Goal: Information Seeking & Learning: Check status

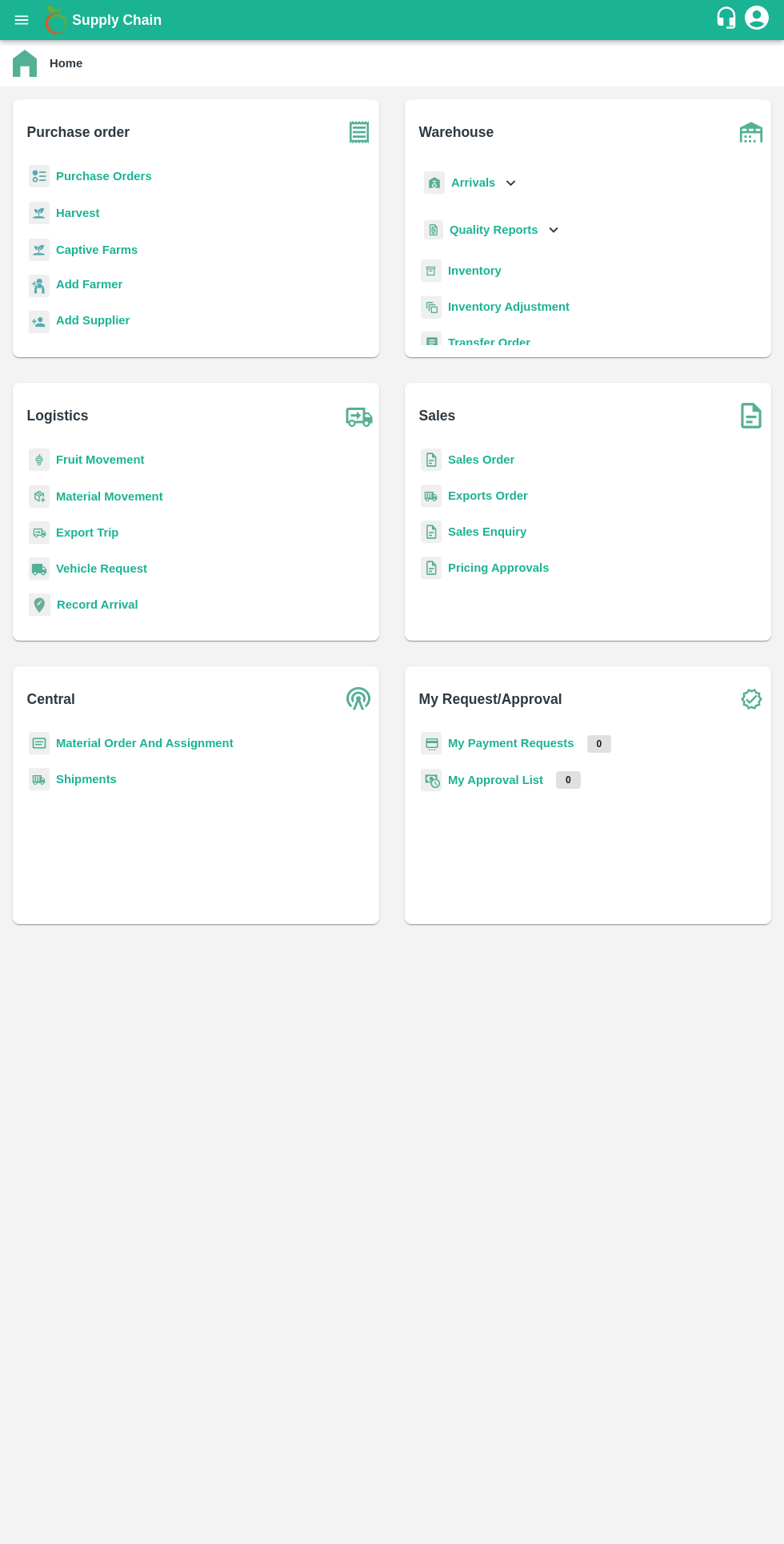
click at [30, 18] on icon "open drawer" at bounding box center [22, 20] width 18 height 18
click at [22, 20] on icon "open drawer" at bounding box center [22, 19] width 13 height 8
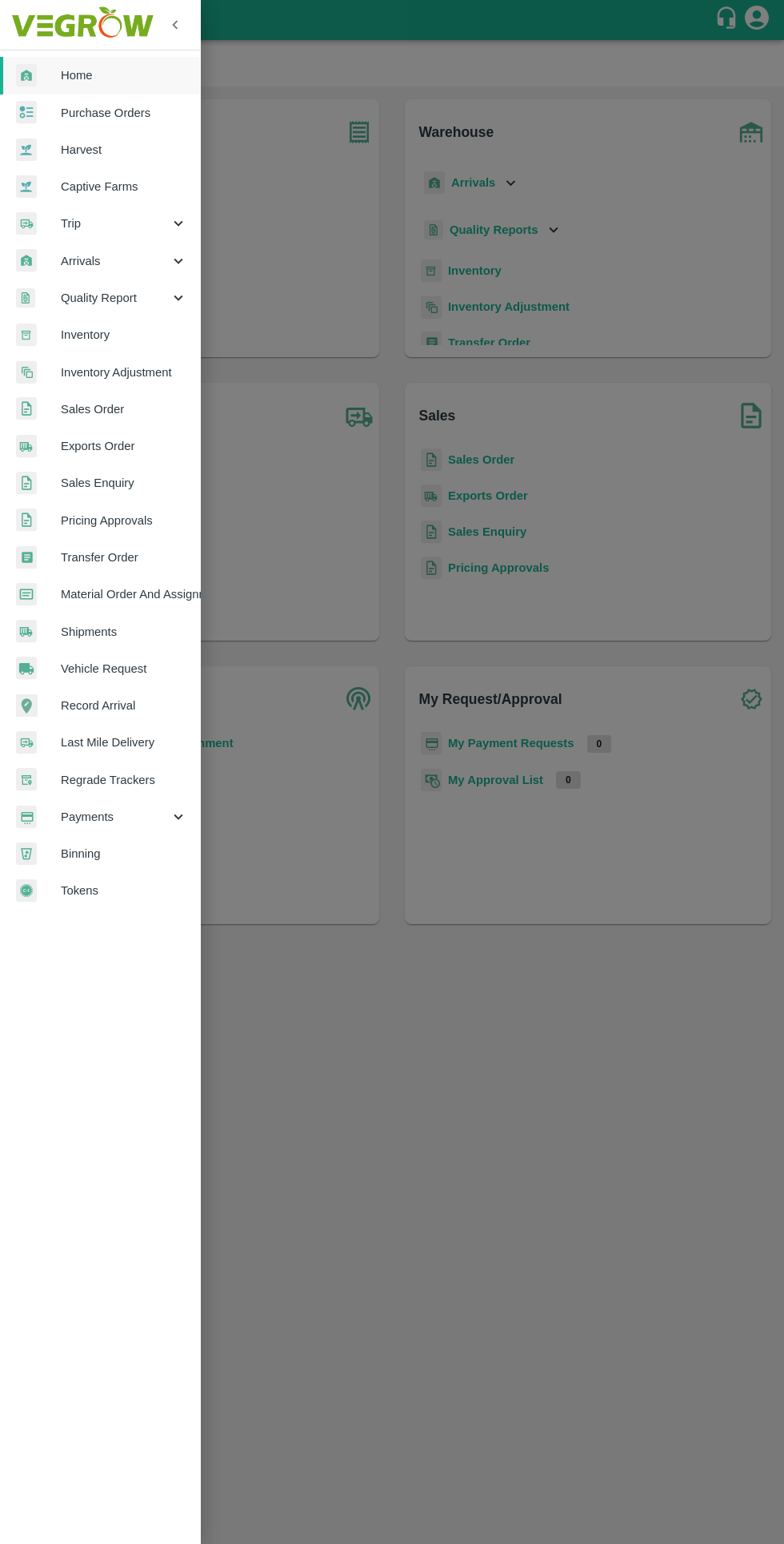
click at [138, 899] on span "Tokens" at bounding box center [124, 890] width 127 height 18
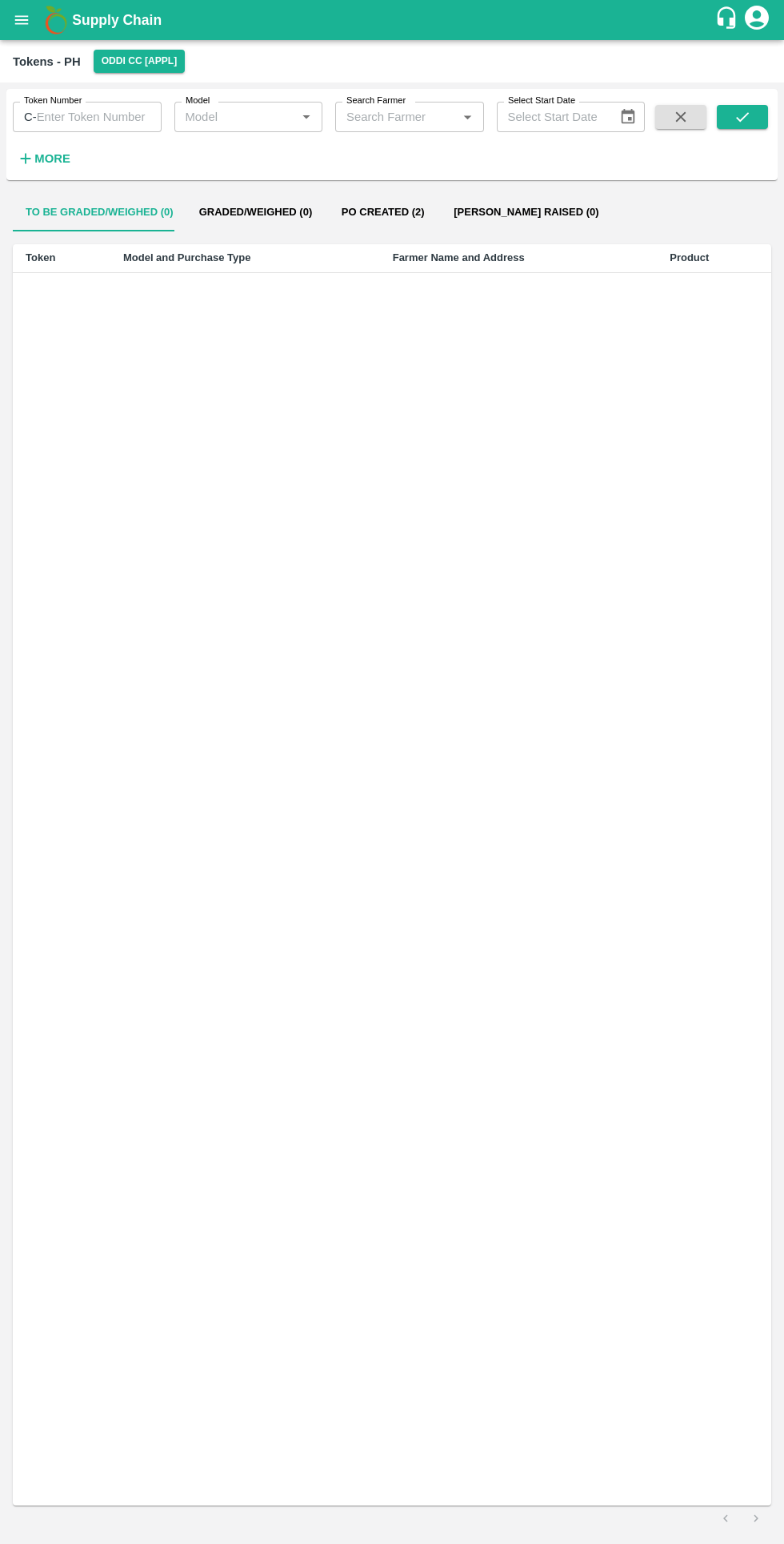
click at [427, 116] on input "Search Farmer" at bounding box center [396, 116] width 113 height 21
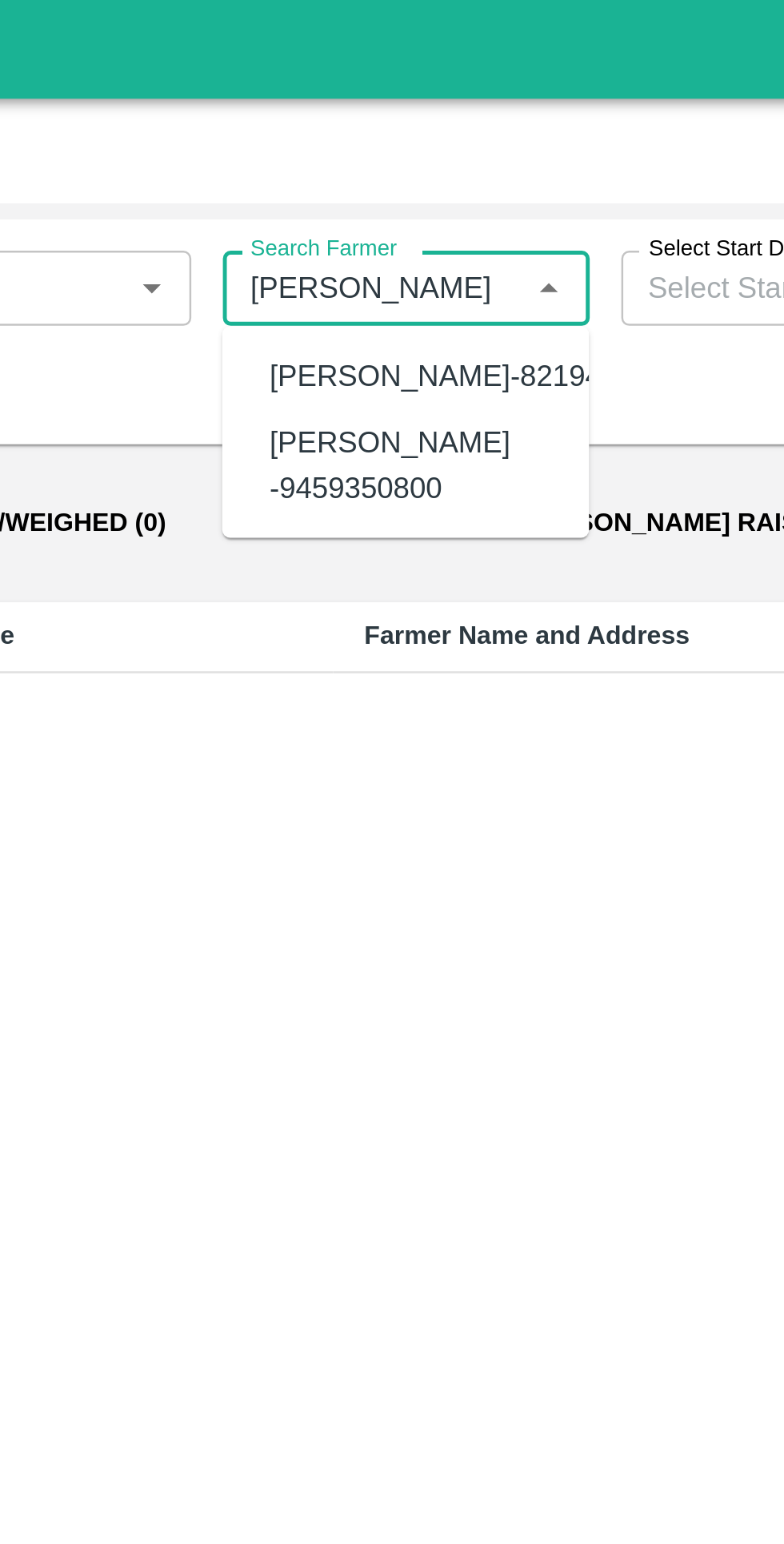
click at [438, 161] on div "ASHWANI SINGH CHAUHAN-8219416344" at bounding box center [438, 152] width 168 height 18
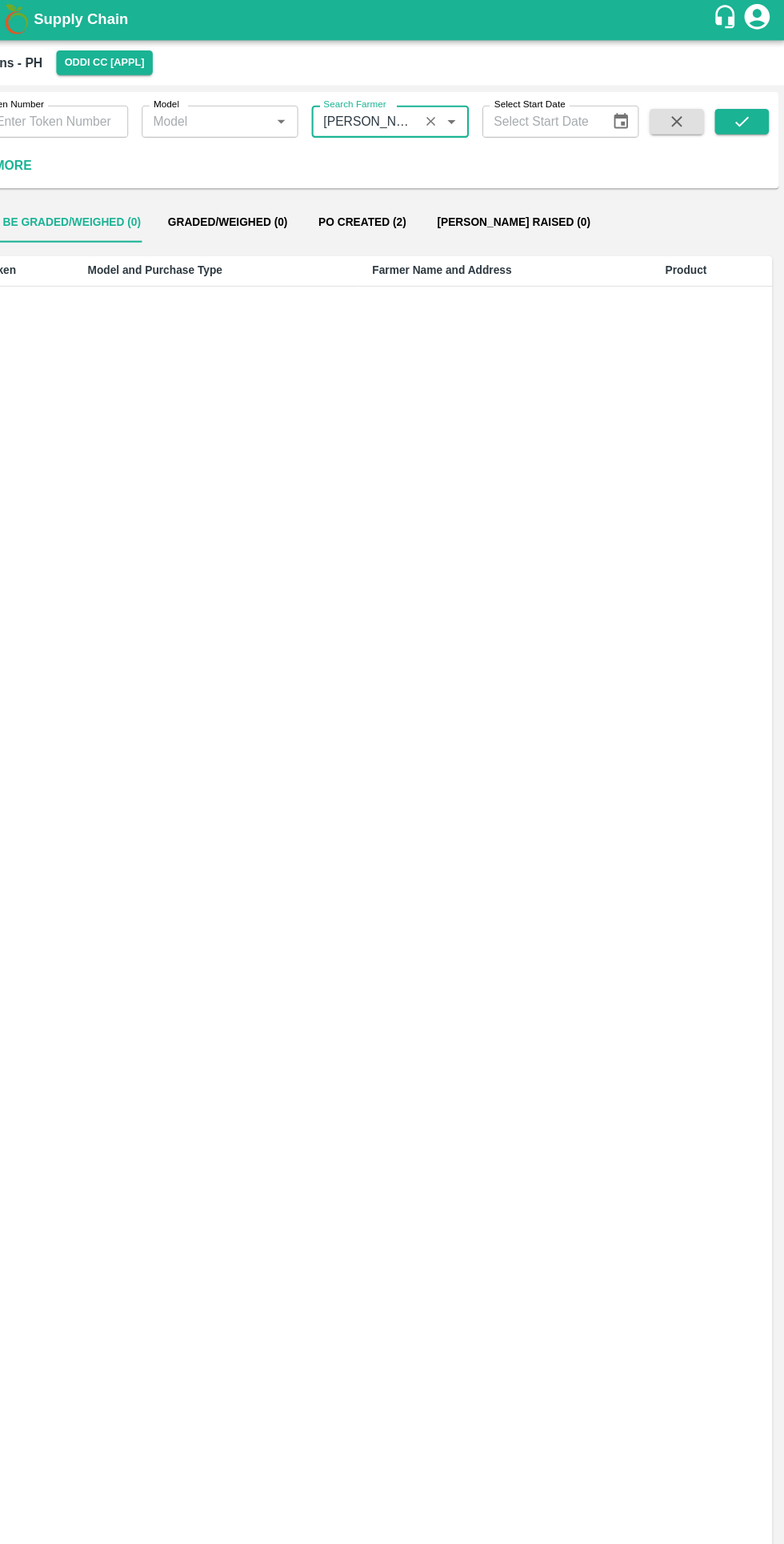
click at [742, 117] on icon "submit" at bounding box center [743, 116] width 18 height 18
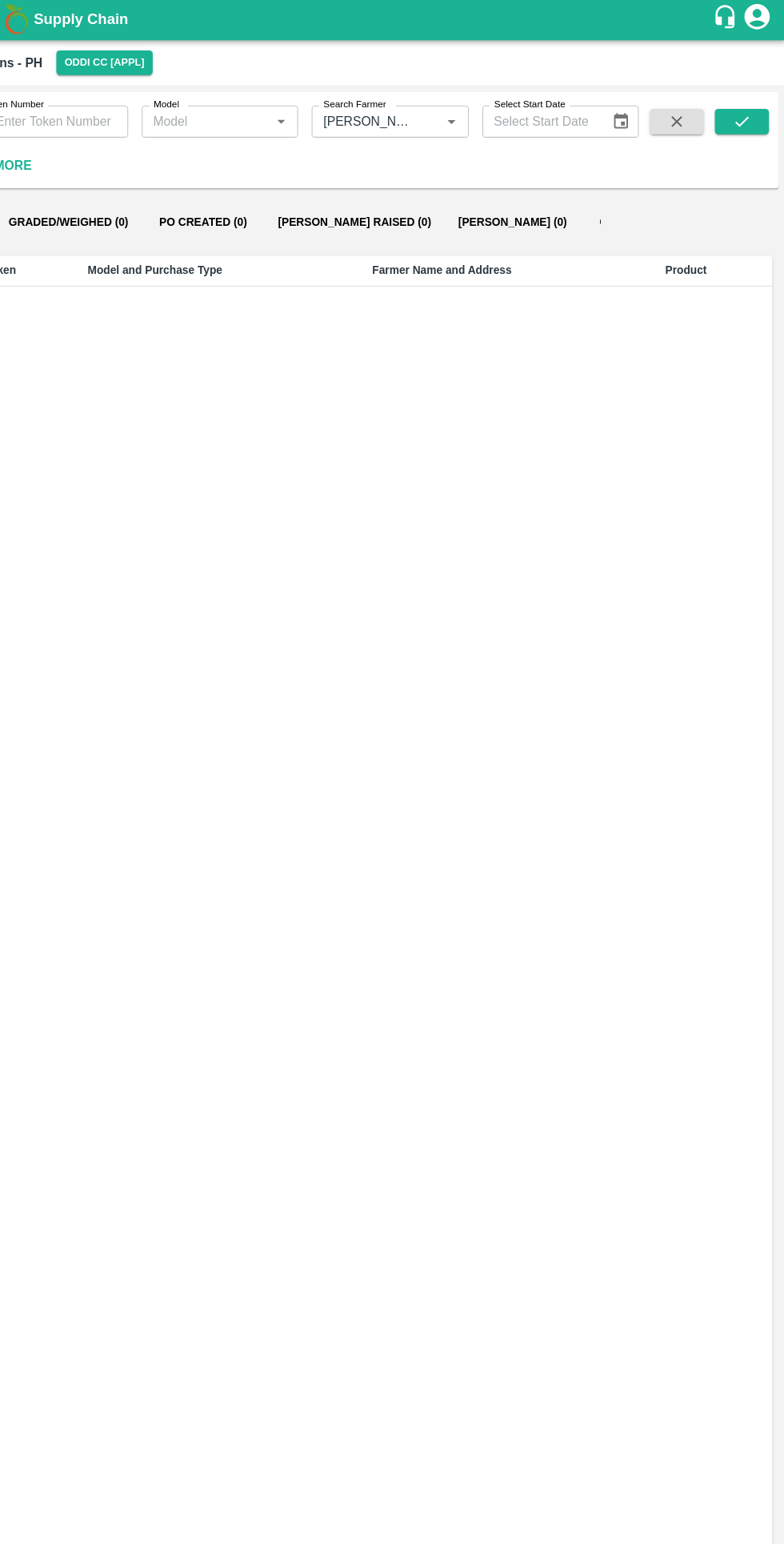
scroll to position [0, 150]
click at [468, 116] on icon "Open" at bounding box center [468, 117] width 8 height 4
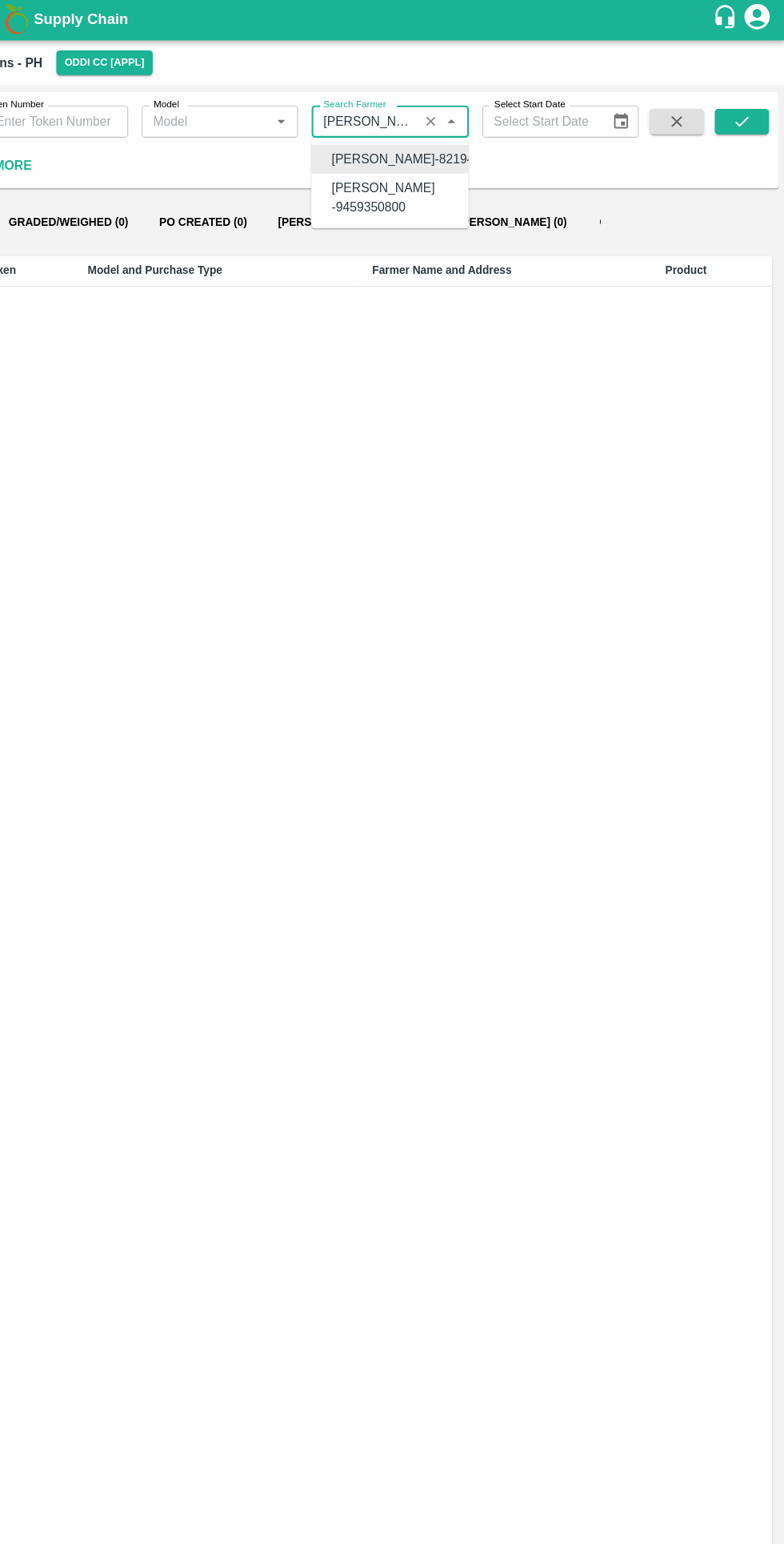
scroll to position [0, 138]
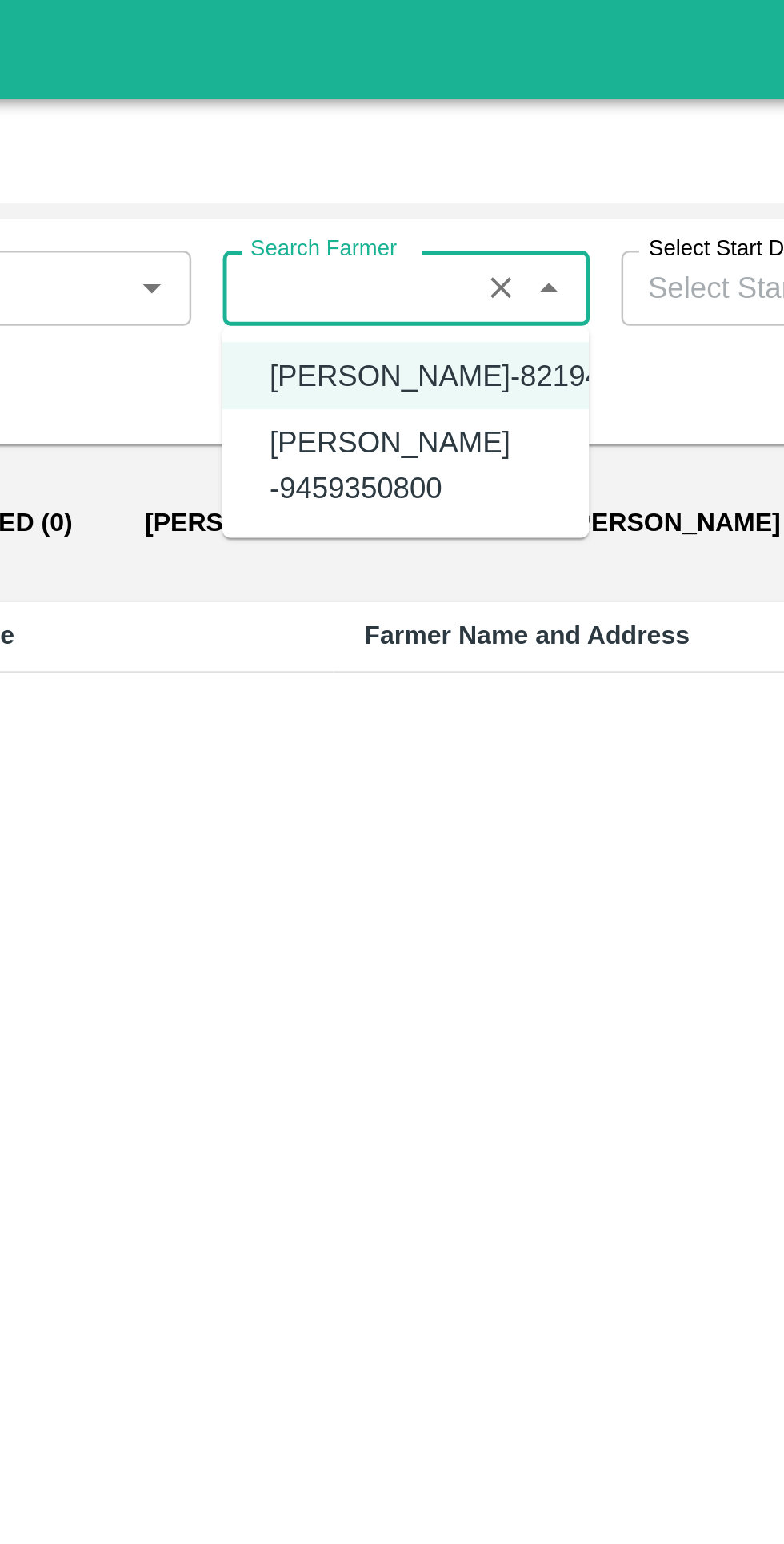
click at [419, 208] on div "Ashwani Singh Chauhan -9459350800" at bounding box center [413, 189] width 116 height 36
type input "Ashwani Singh Chauhan -9459350800"
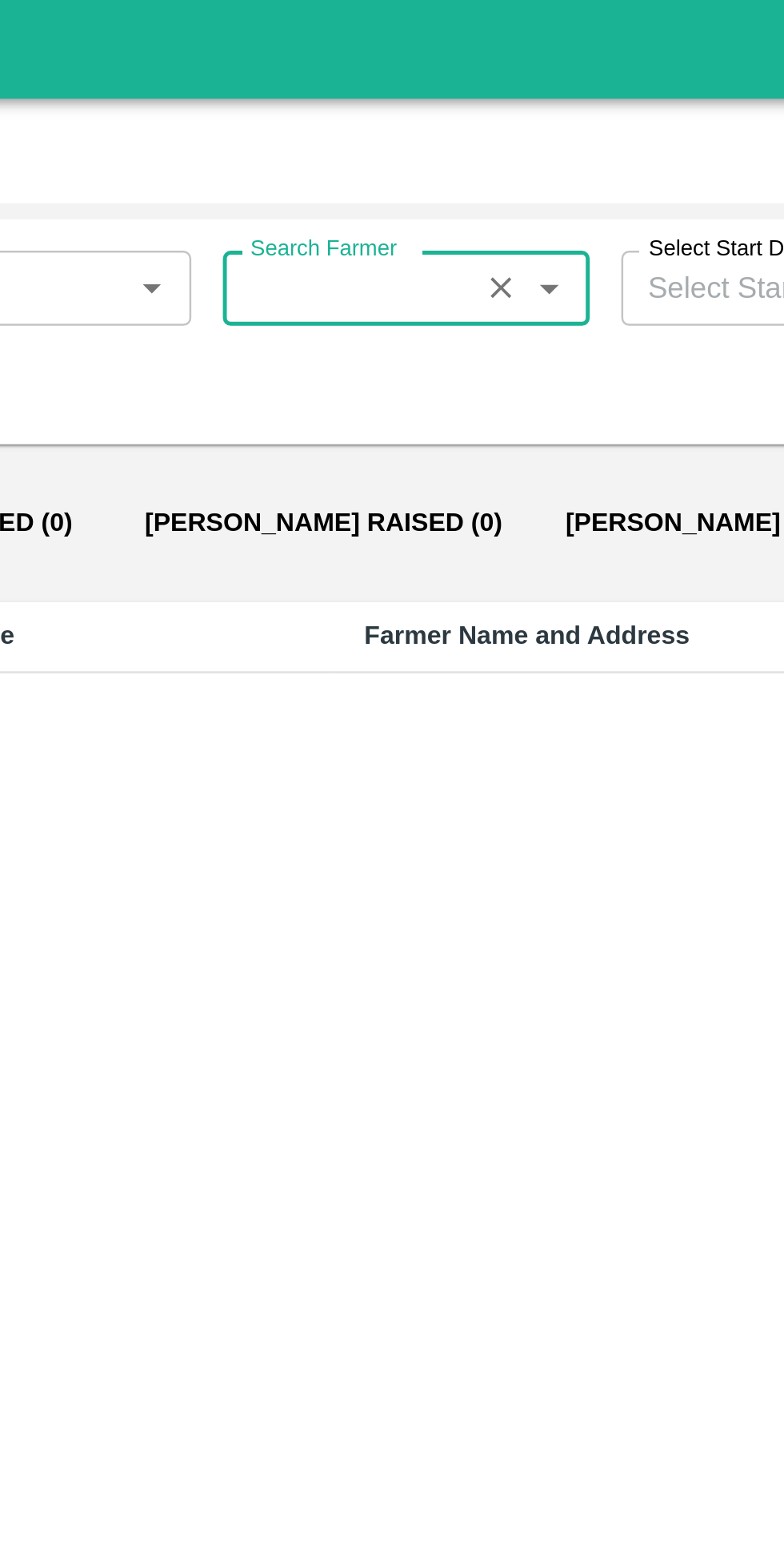
scroll to position [0, 118]
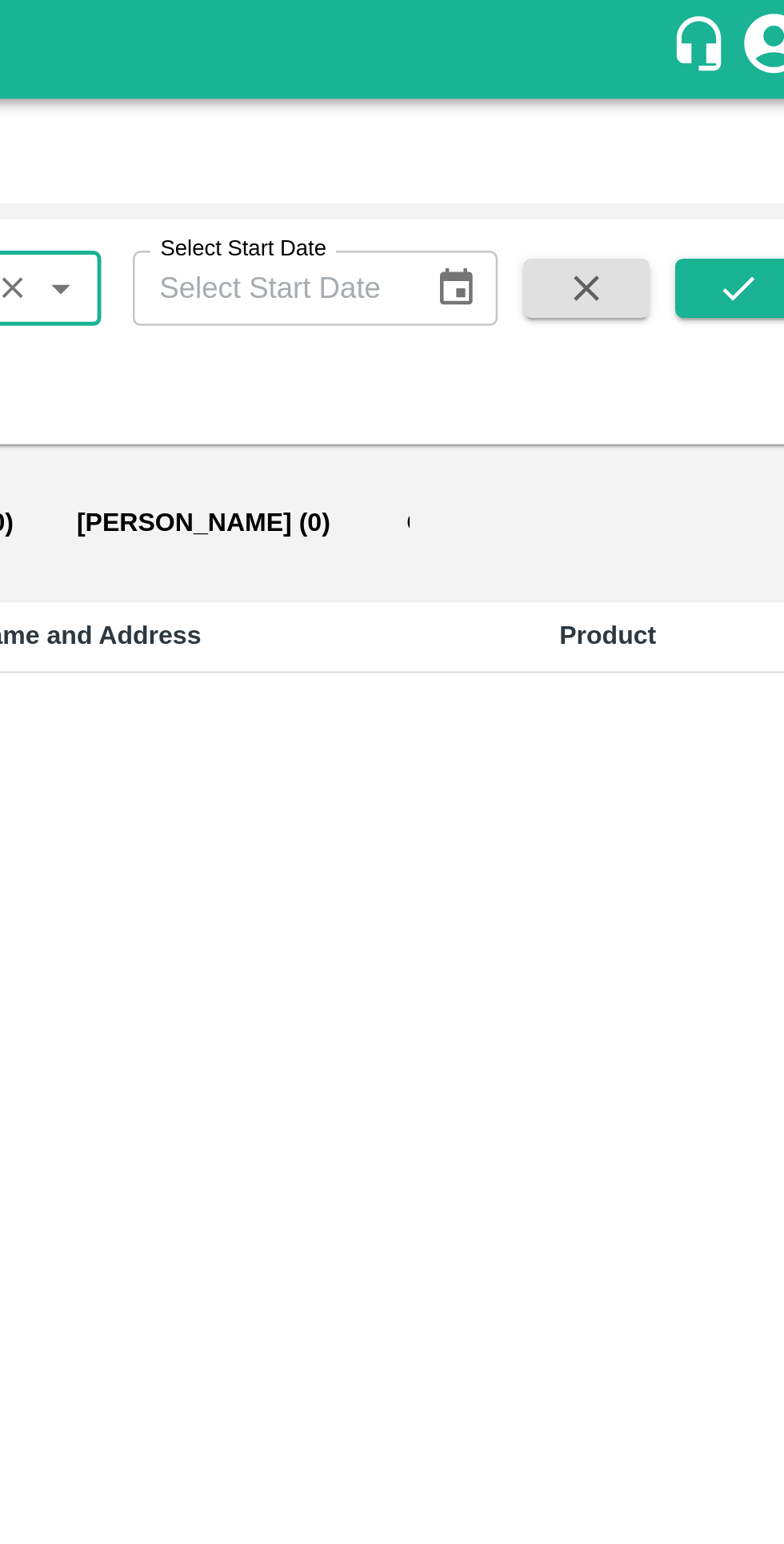
click at [729, 117] on button "submit" at bounding box center [743, 117] width 52 height 24
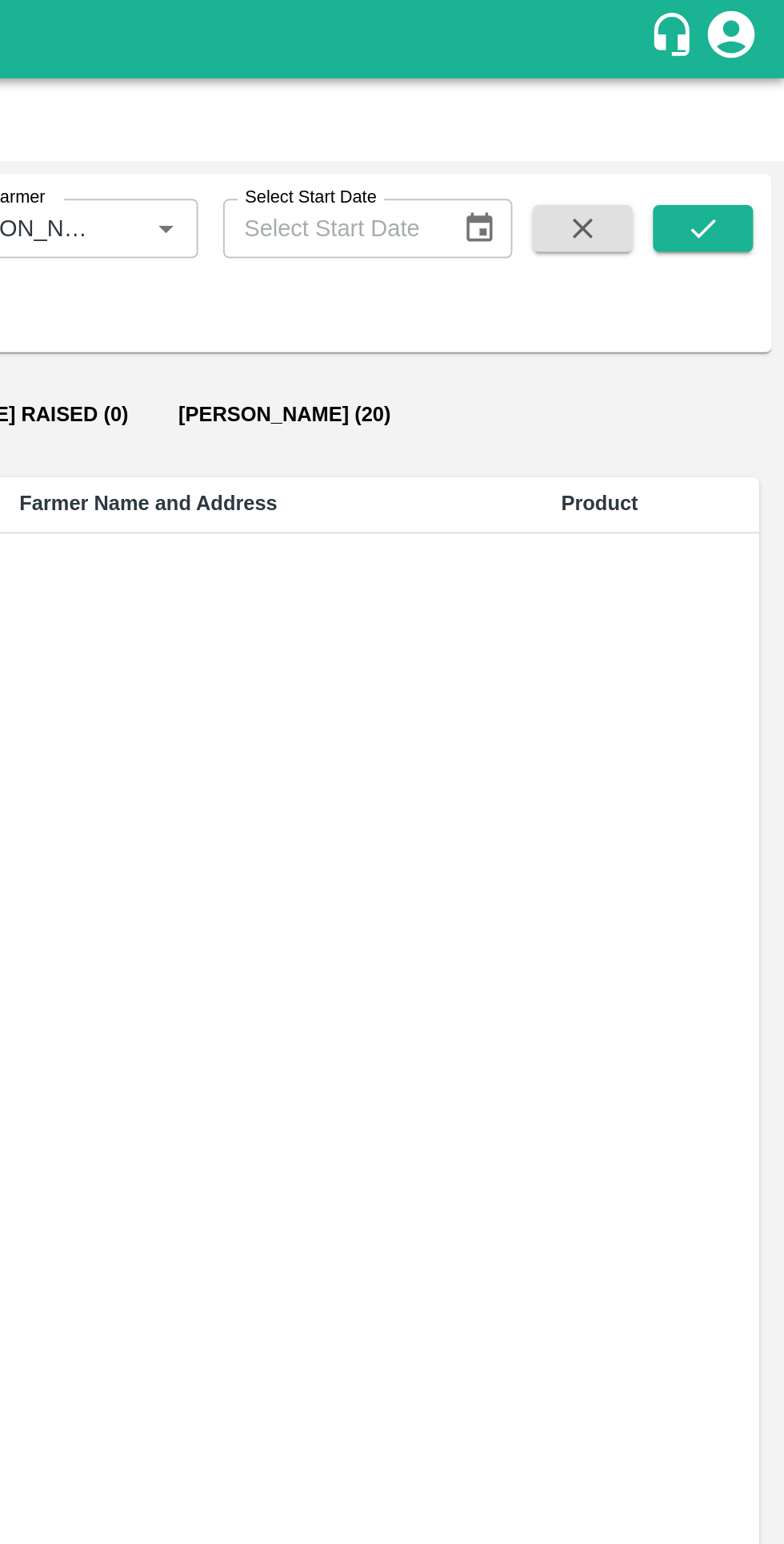
scroll to position [0, 0]
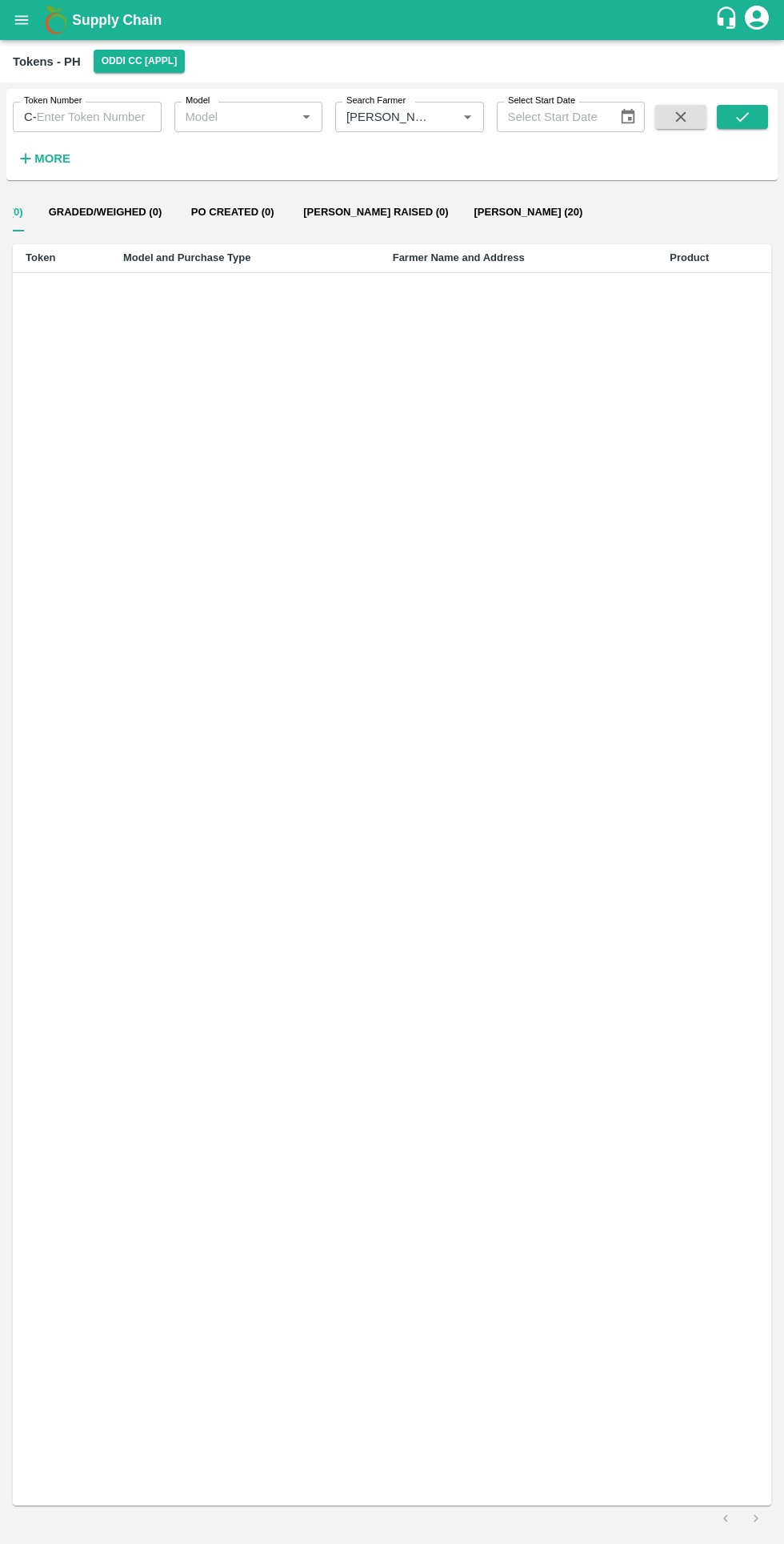
click at [469, 211] on button "Bill Pr Paid (20)" at bounding box center [529, 211] width 134 height 39
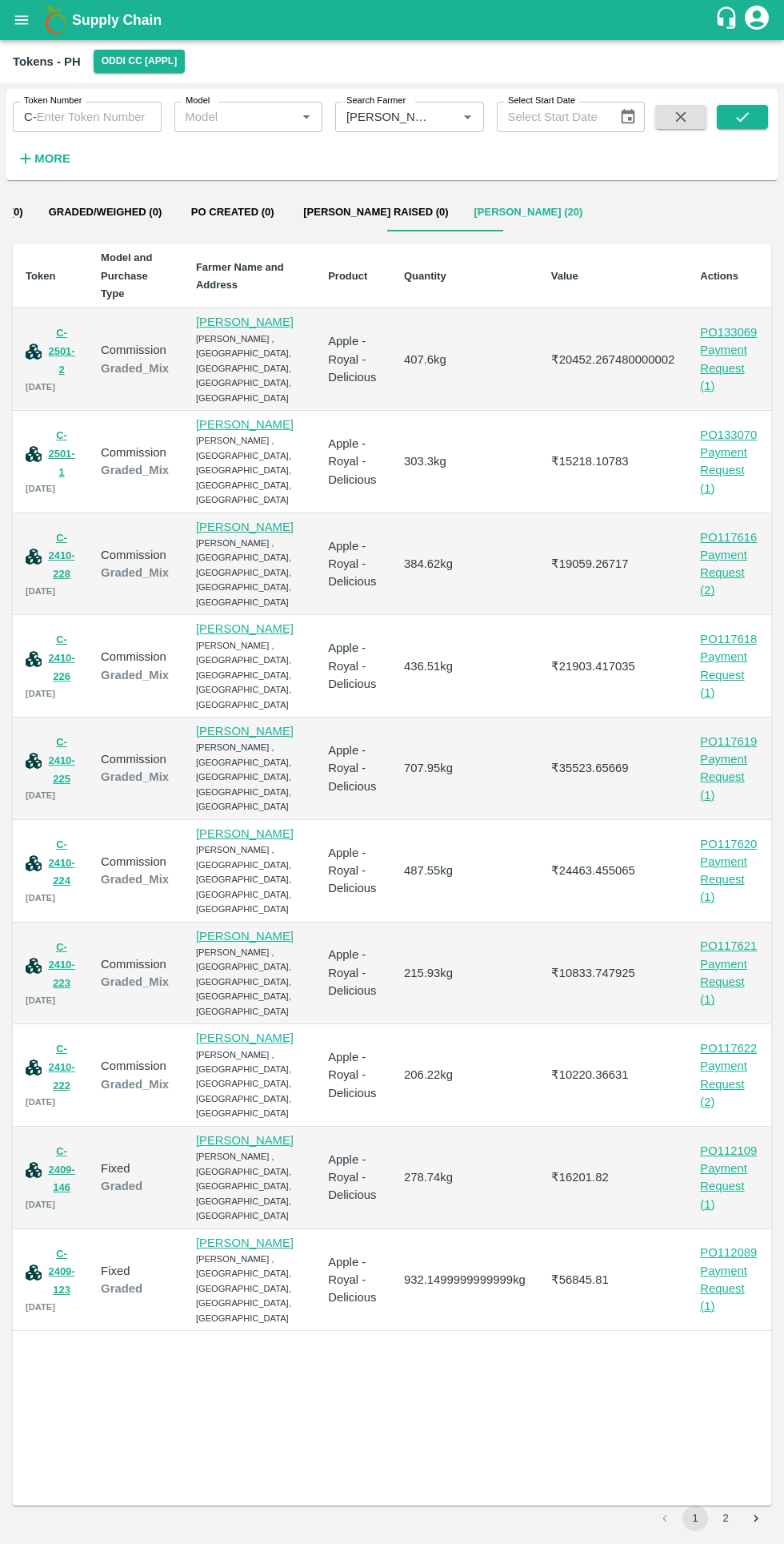
click at [701, 377] on div "Payment Request ( 1 )" at bounding box center [730, 367] width 58 height 54
click at [720, 463] on div "Payment Request ( 1 )" at bounding box center [730, 470] width 58 height 54
click at [725, 551] on div "Payment Request ( 2 )" at bounding box center [730, 572] width 58 height 54
click at [721, 680] on div "Payment Request ( 1 )" at bounding box center [730, 674] width 58 height 54
click at [719, 772] on div "Payment Request ( 1 )" at bounding box center [730, 777] width 58 height 54
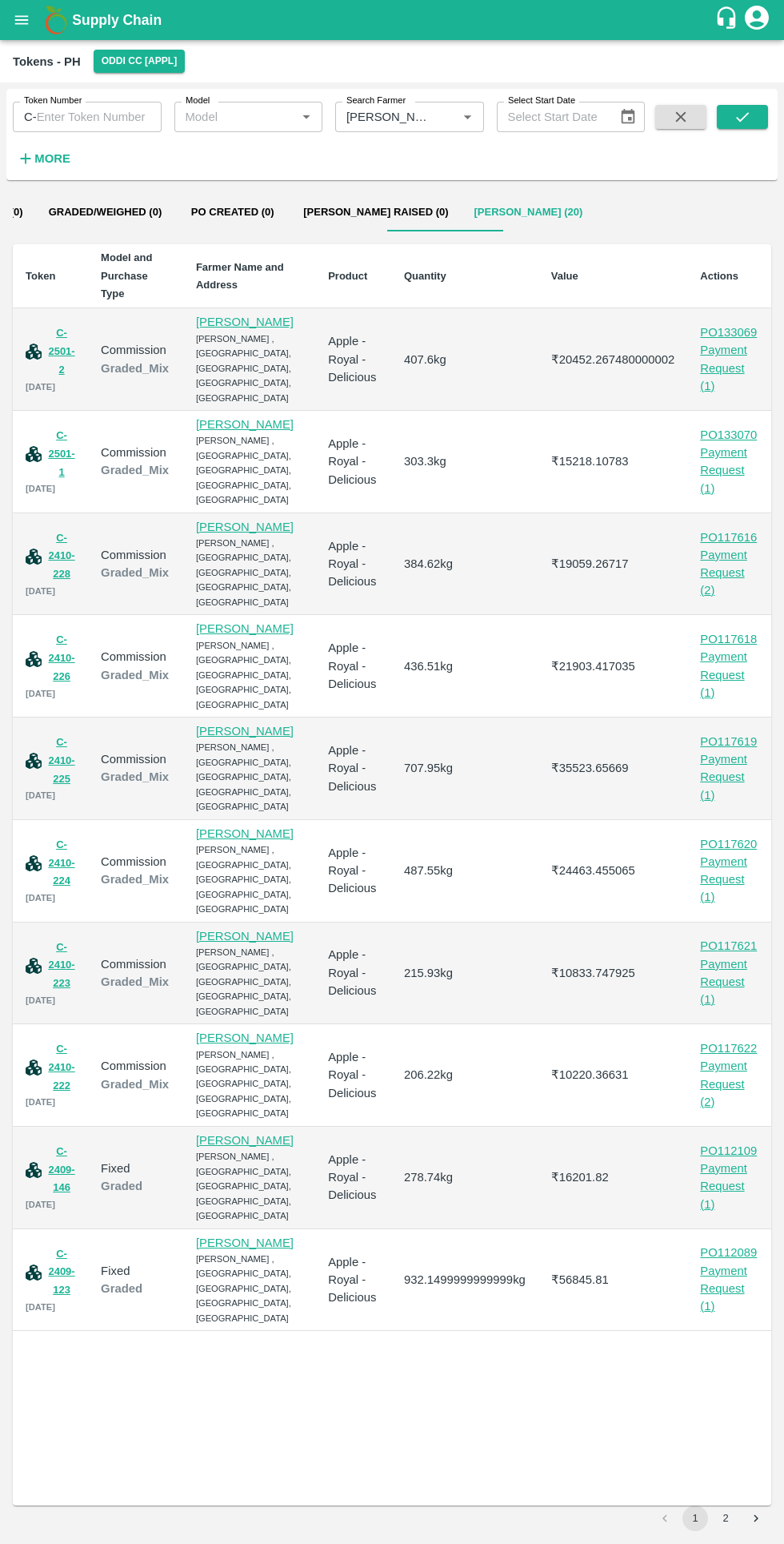
click at [728, 888] on div "Payment Request ( 1 )" at bounding box center [730, 879] width 58 height 54
click at [721, 986] on div "Payment Request ( 1 )" at bounding box center [730, 981] width 58 height 54
click at [730, 1092] on div "Payment Request ( 2 )" at bounding box center [730, 1083] width 58 height 54
click at [727, 1196] on div "Payment Request ( 1 )" at bounding box center [730, 1185] width 58 height 54
click at [723, 1305] on div "Payment Request ( 1 )" at bounding box center [730, 1289] width 58 height 54
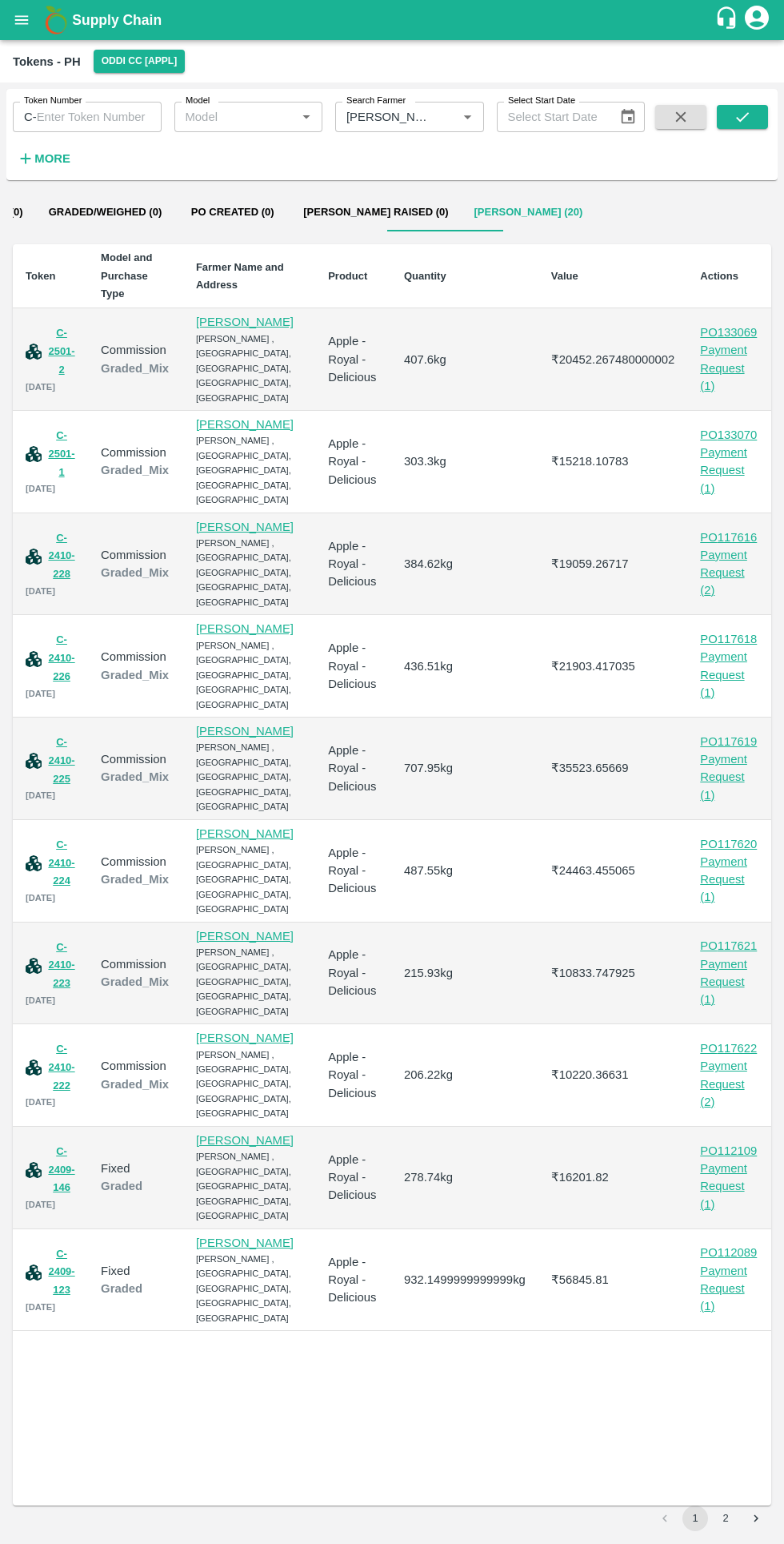
click at [730, 1512] on button "2" at bounding box center [726, 1518] width 25 height 25
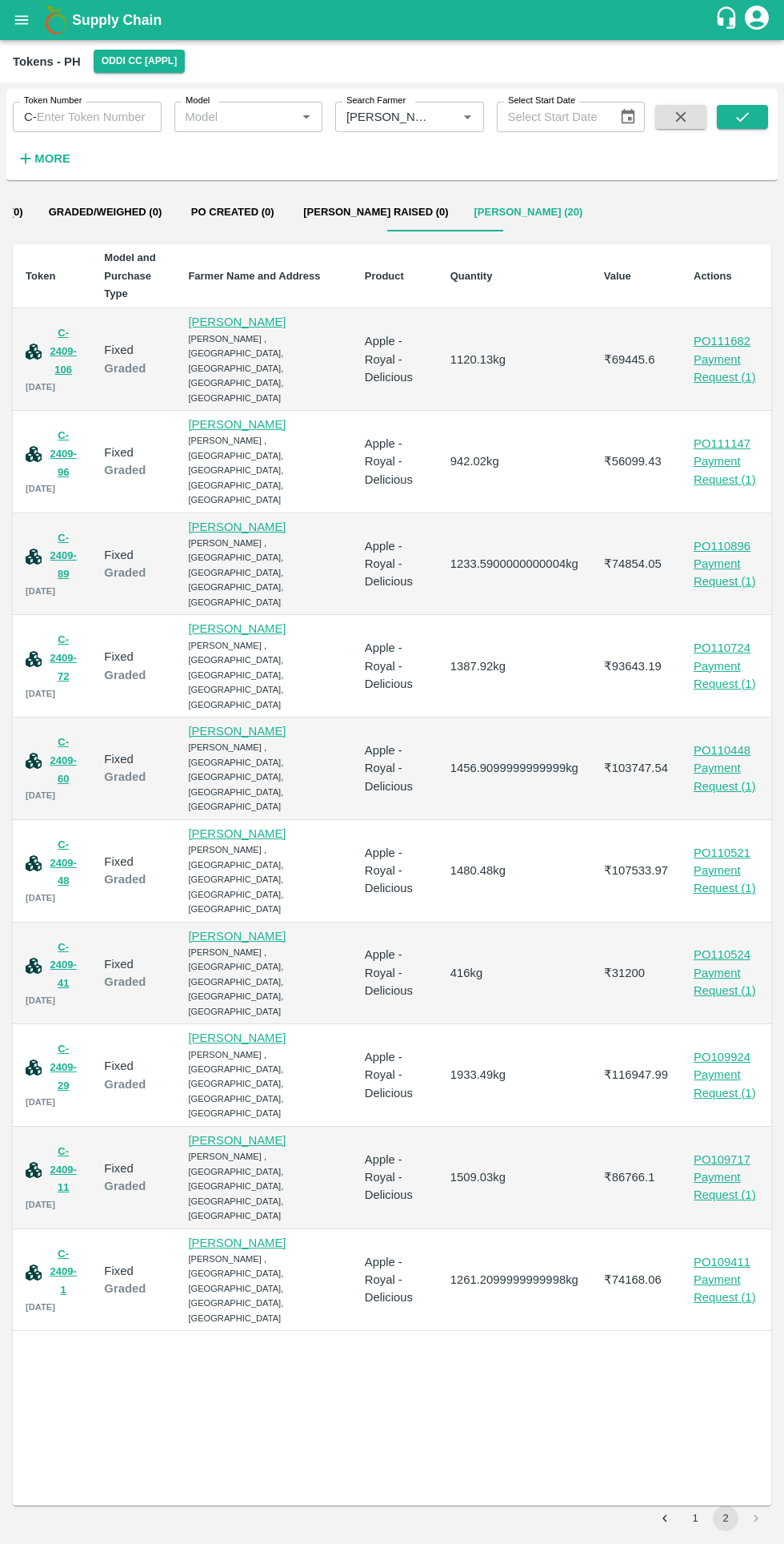
click at [717, 363] on div "Payment Request ( 1 )" at bounding box center [726, 368] width 65 height 36
click at [712, 453] on div "Payment Request ( 1 )" at bounding box center [726, 471] width 65 height 36
click at [713, 555] on div "Payment Request ( 1 )" at bounding box center [726, 573] width 65 height 36
click at [715, 657] on div "Payment Request ( 1 )" at bounding box center [726, 675] width 65 height 36
click at [714, 759] on div "Payment Request ( 1 )" at bounding box center [726, 777] width 65 height 36
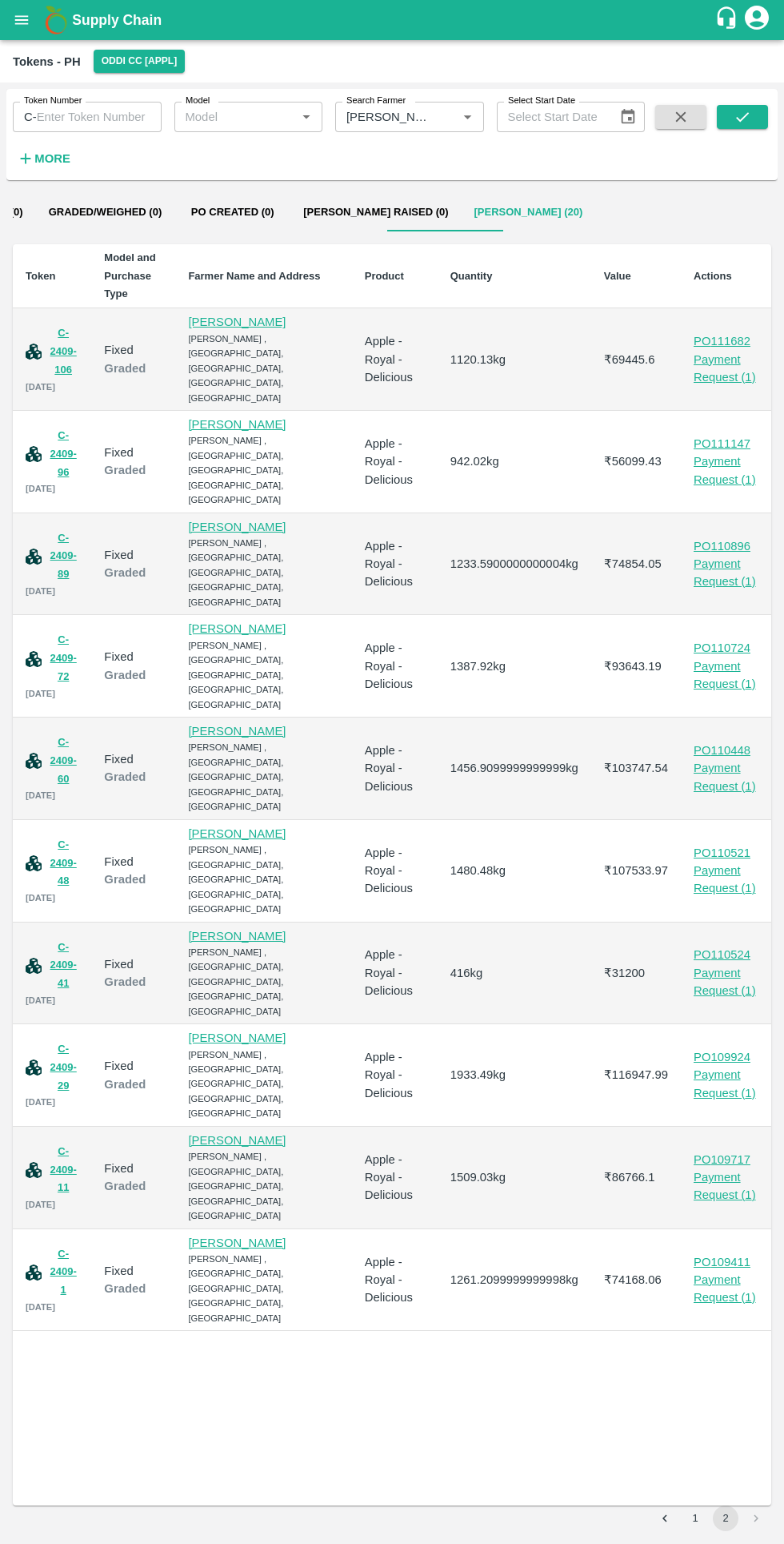
click at [718, 861] on div "Payment Request ( 1 )" at bounding box center [726, 879] width 65 height 36
click at [728, 964] on div "Payment Request ( 1 )" at bounding box center [726, 981] width 65 height 36
click at [743, 1066] on div "Payment Request ( 1 )" at bounding box center [726, 1084] width 65 height 36
click at [714, 1168] on div "Payment Request ( 1 )" at bounding box center [726, 1186] width 65 height 36
click at [721, 1271] on div "Payment Request ( 1 )" at bounding box center [726, 1289] width 65 height 36
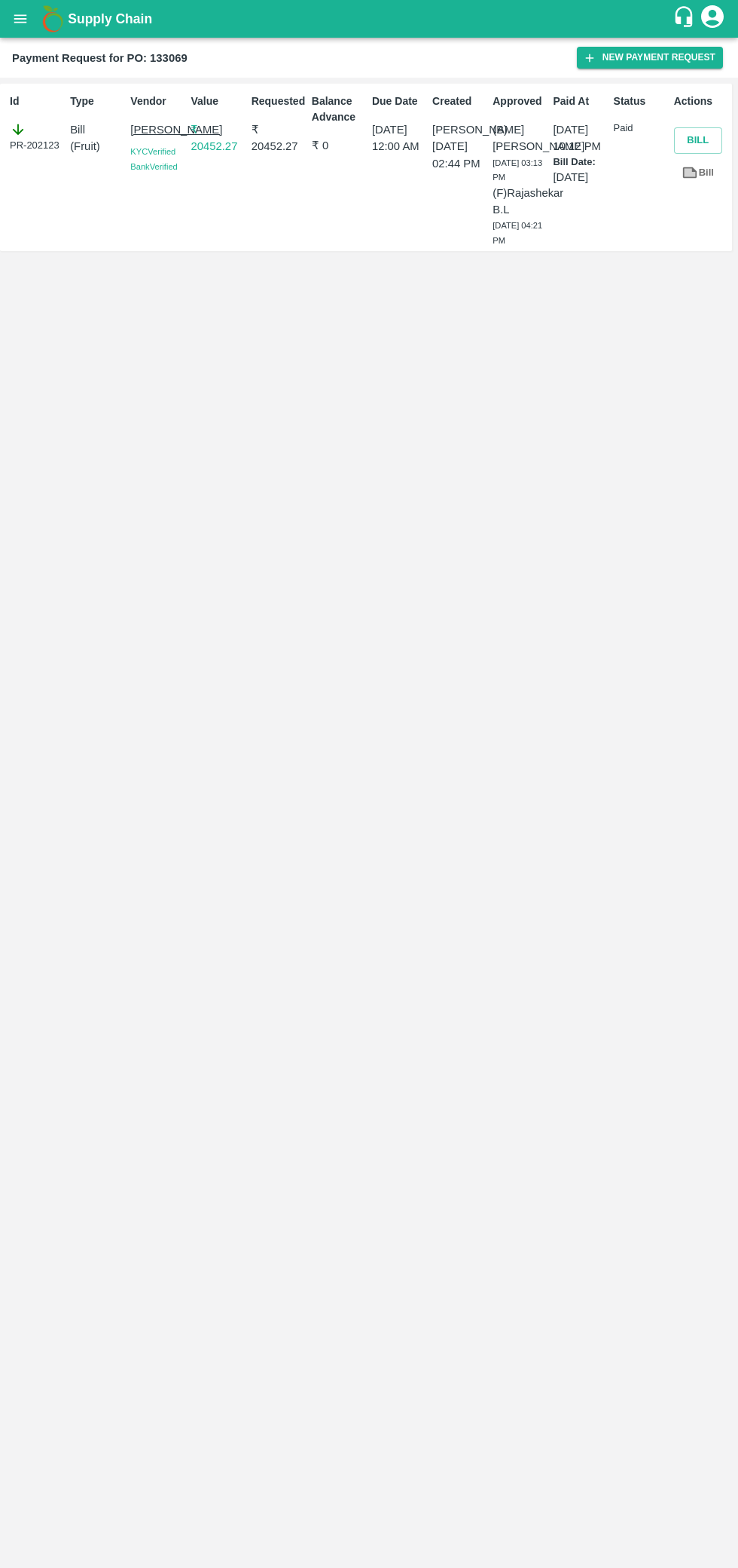
click at [681, 144] on button "Bill" at bounding box center [698, 141] width 49 height 27
click at [697, 141] on button "Bill" at bounding box center [698, 141] width 49 height 27
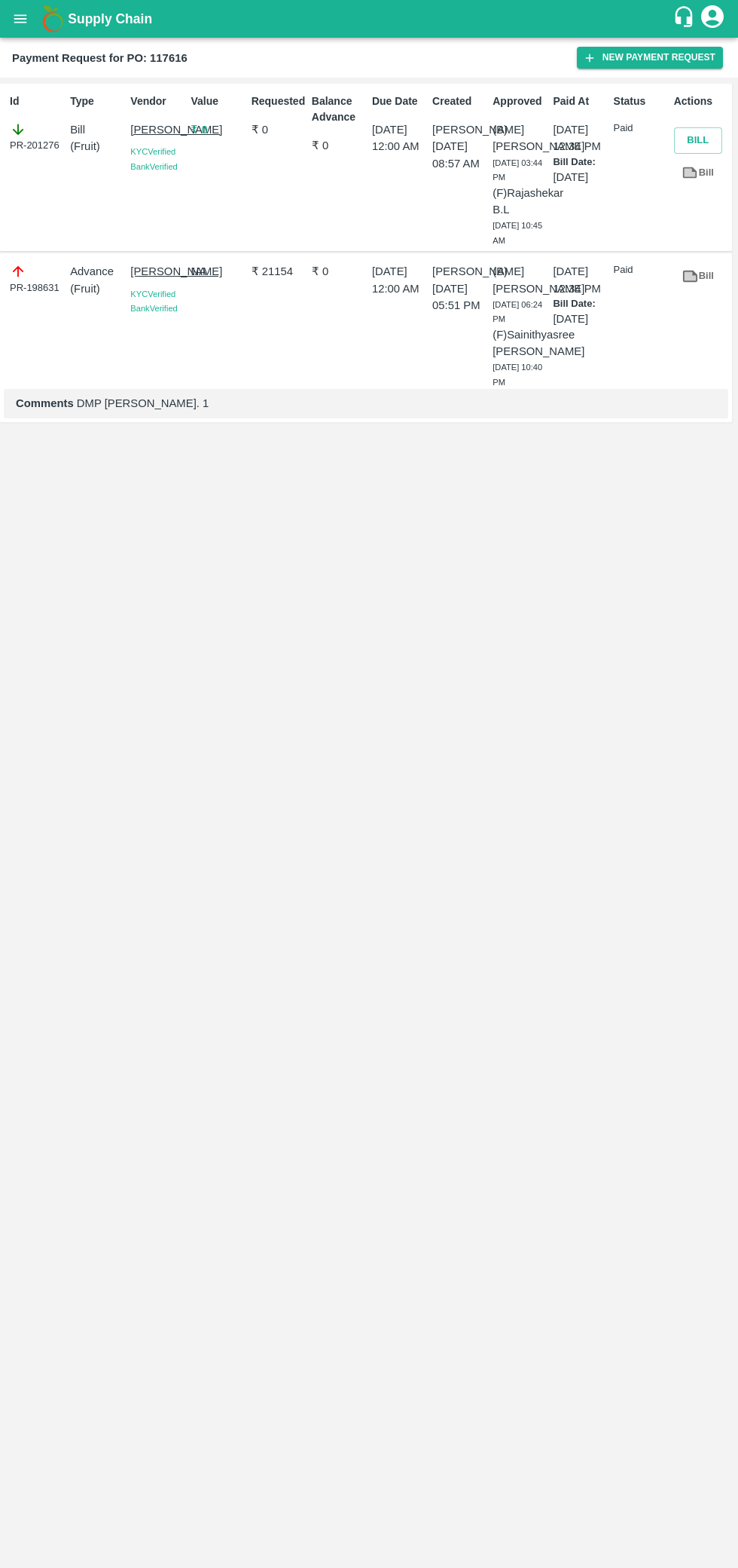
click at [697, 141] on button "Bill" at bounding box center [698, 141] width 49 height 27
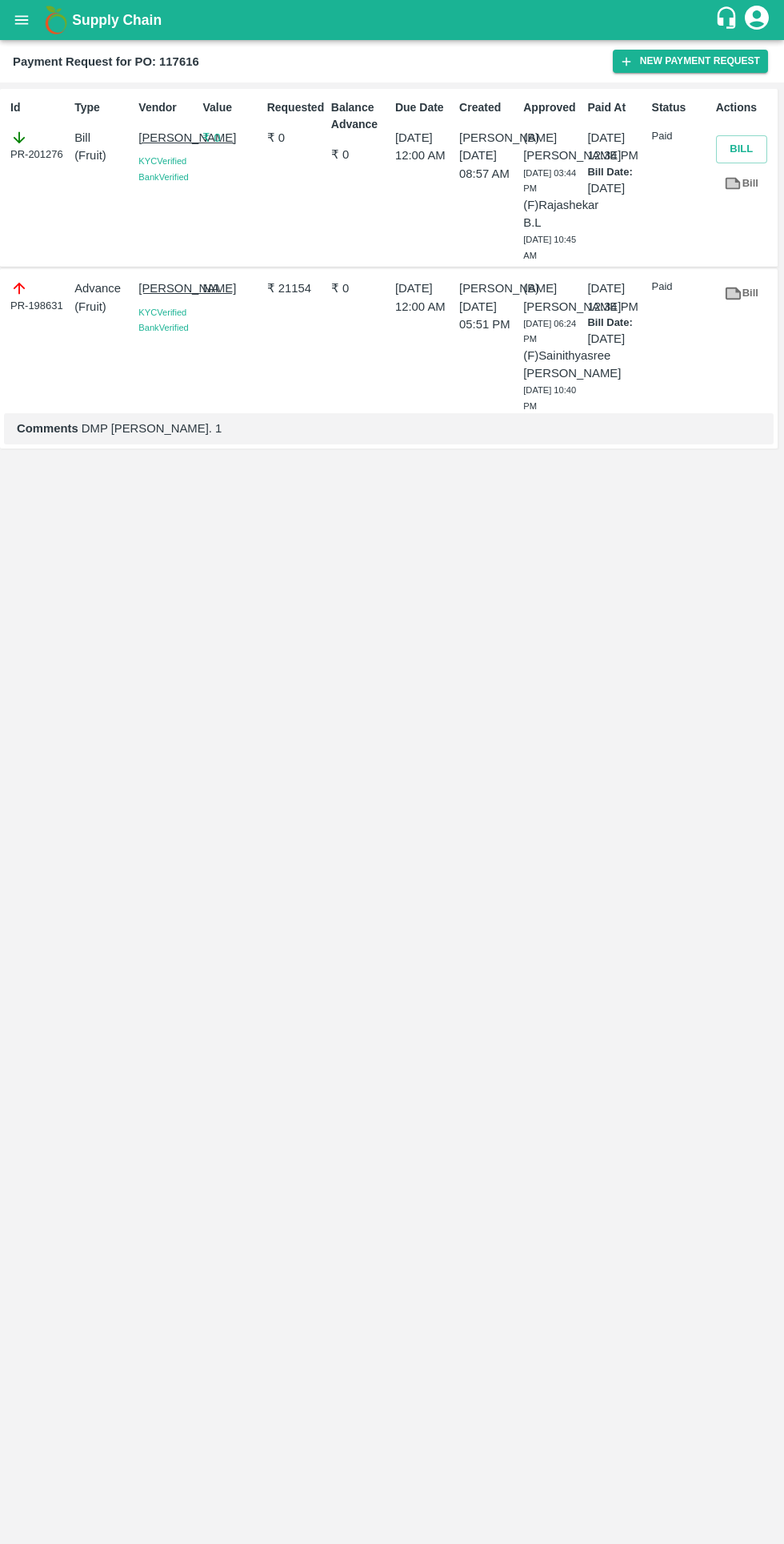
click at [725, 301] on icon at bounding box center [733, 293] width 18 height 18
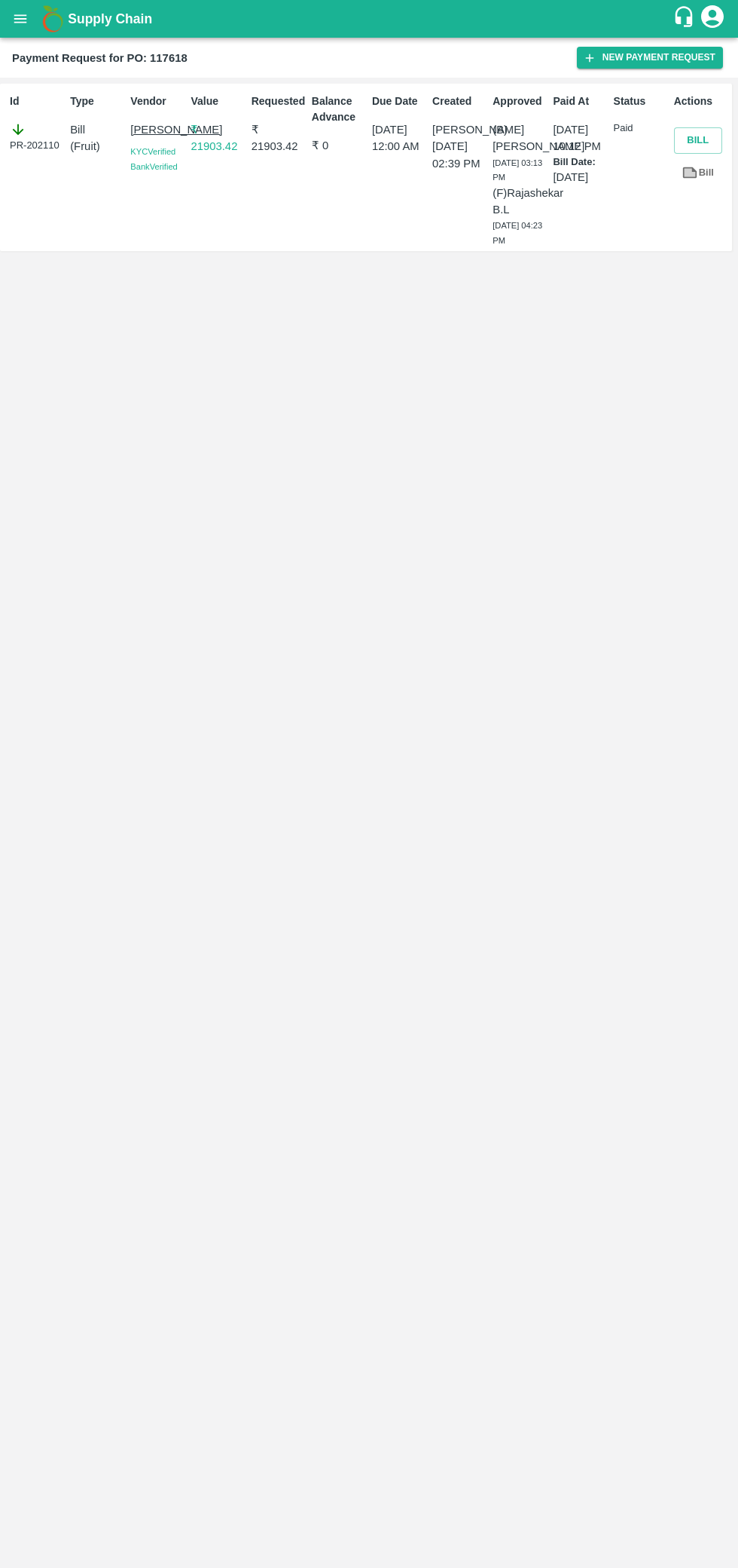
click at [707, 138] on button "Bill" at bounding box center [698, 141] width 49 height 27
click at [692, 141] on button "Bill" at bounding box center [698, 141] width 49 height 27
click at [718, 135] on button "Bill" at bounding box center [698, 141] width 49 height 27
click at [681, 136] on button "Bill" at bounding box center [698, 141] width 49 height 27
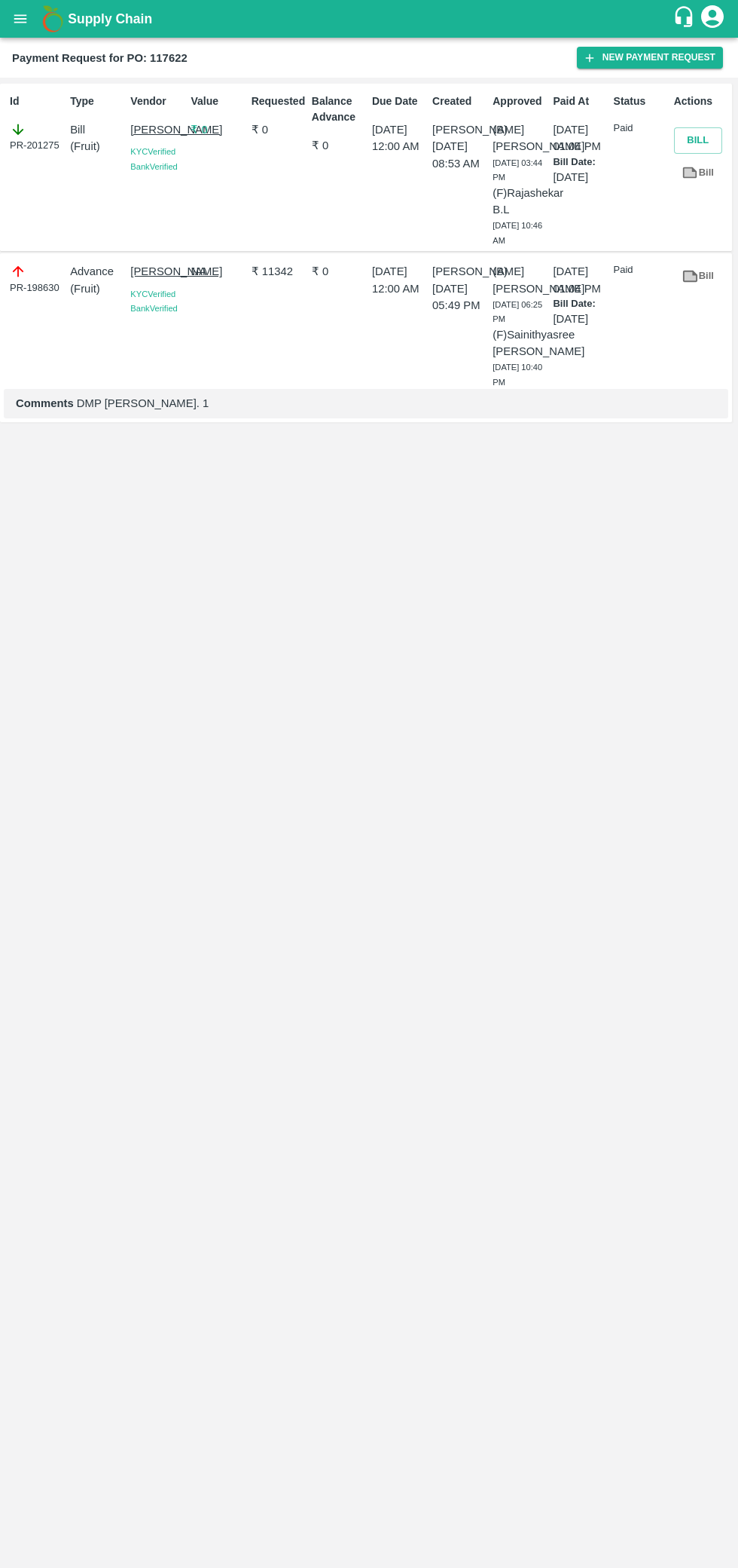
click at [681, 141] on button "Bill" at bounding box center [698, 141] width 49 height 27
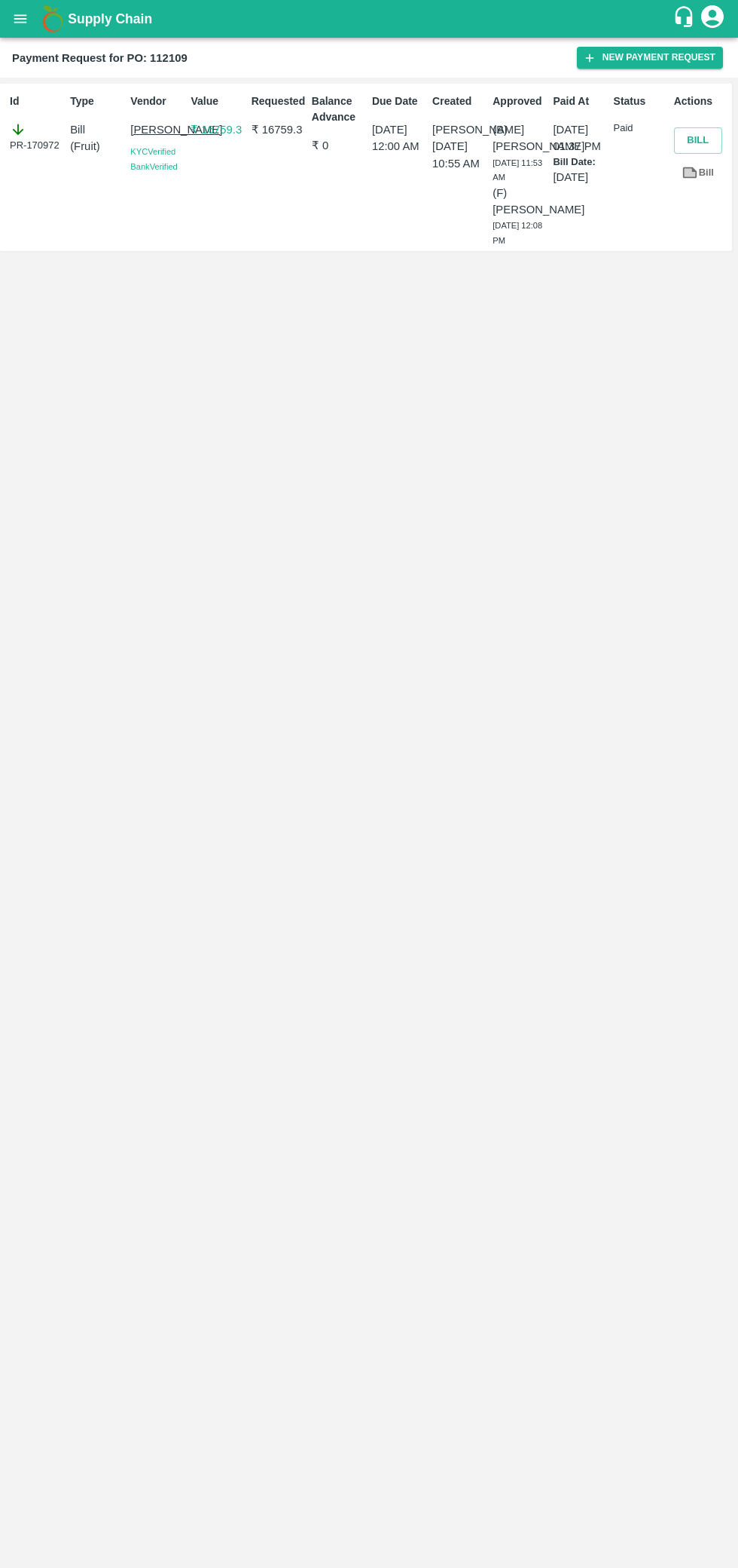
click at [682, 142] on button "Bill" at bounding box center [698, 141] width 49 height 27
click at [681, 137] on button "Bill" at bounding box center [698, 141] width 49 height 27
click at [697, 141] on button "Bill" at bounding box center [698, 141] width 49 height 27
click at [696, 141] on button "Bill" at bounding box center [698, 141] width 49 height 27
click at [674, 131] on button "Bill" at bounding box center [698, 141] width 49 height 27
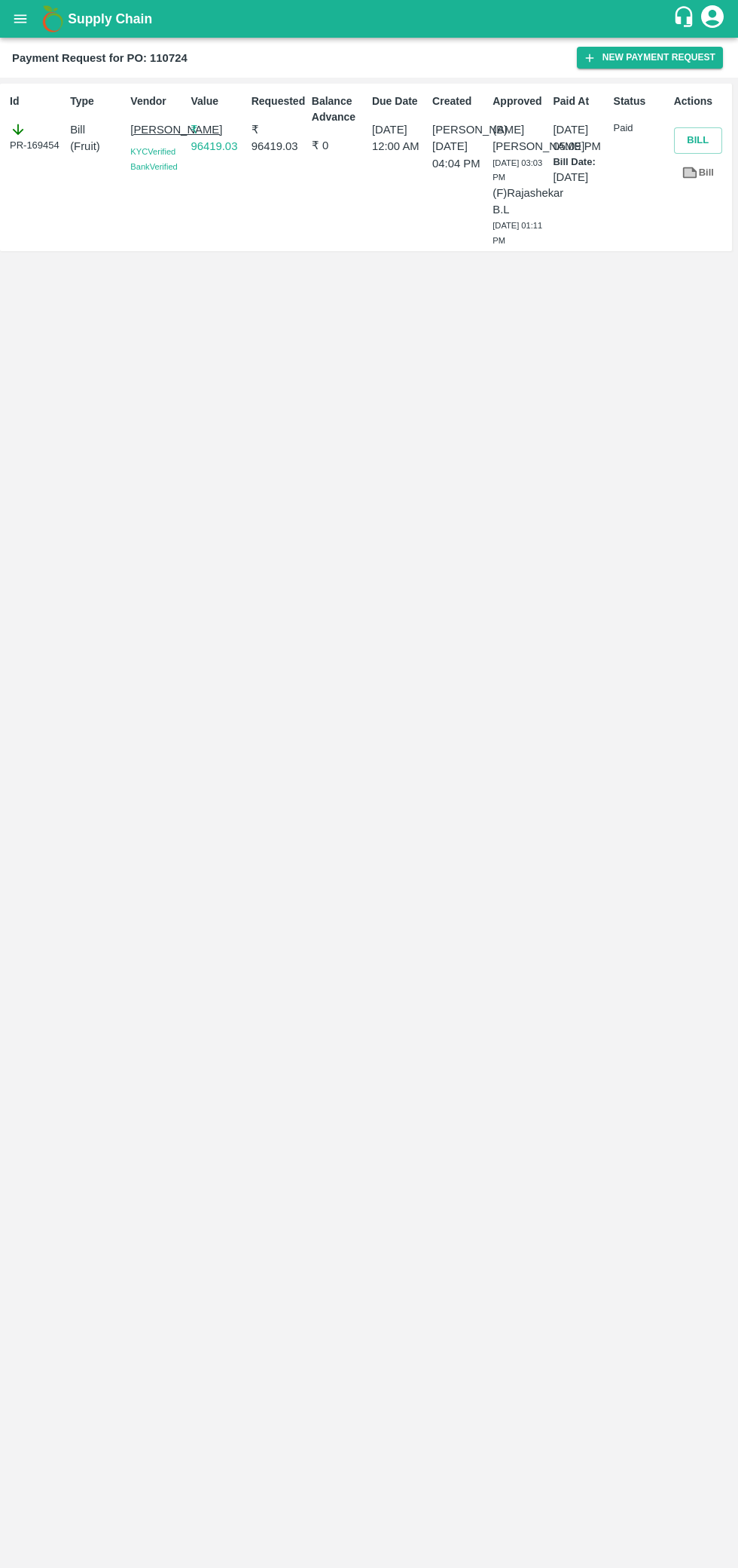
click at [697, 141] on button "Bill" at bounding box center [698, 141] width 49 height 27
click at [697, 138] on button "Bill" at bounding box center [698, 141] width 49 height 27
click at [697, 141] on button "Bill" at bounding box center [698, 141] width 49 height 27
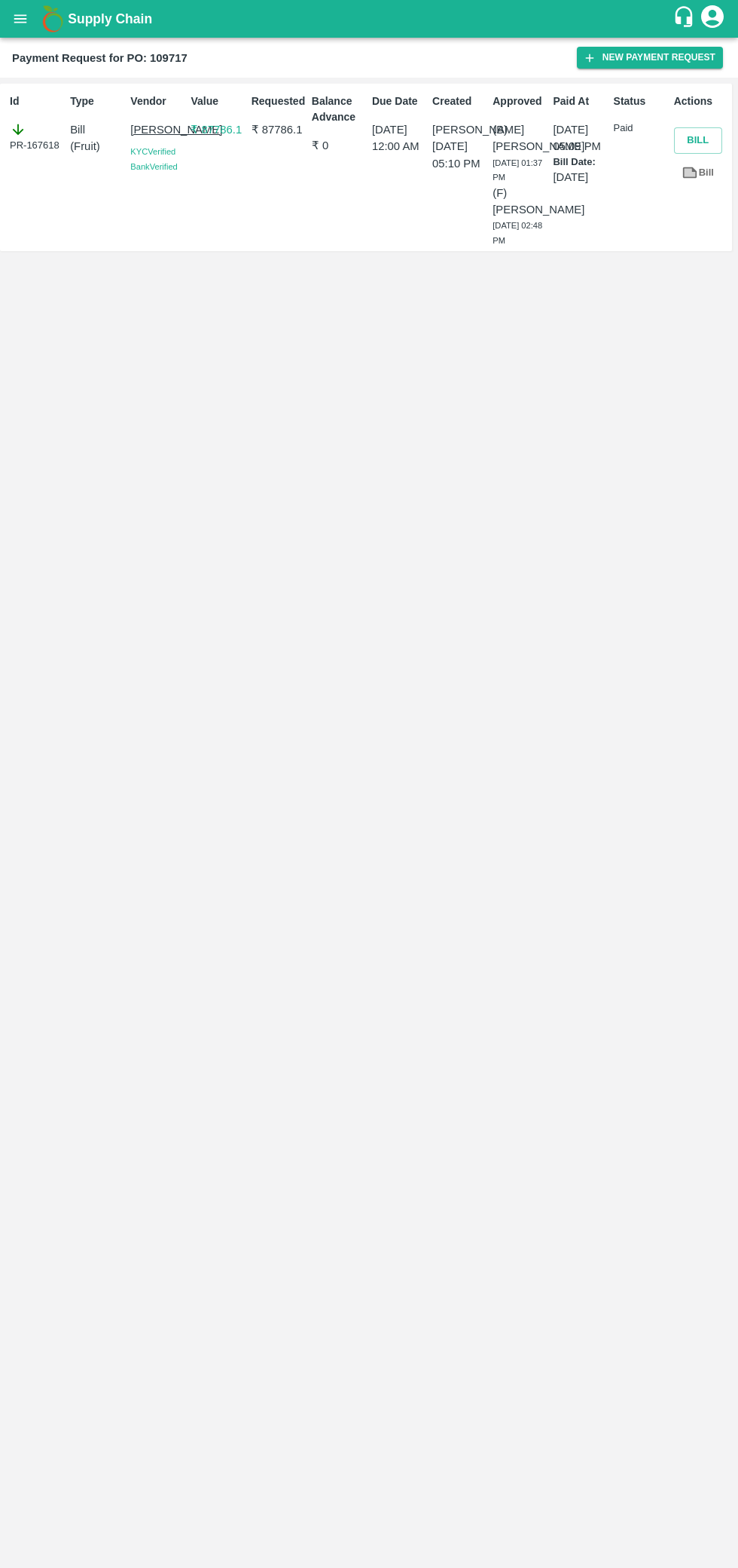
click at [696, 139] on button "Bill" at bounding box center [698, 141] width 49 height 27
click at [684, 142] on button "Bill" at bounding box center [698, 141] width 49 height 27
